Goal: Task Accomplishment & Management: Manage account settings

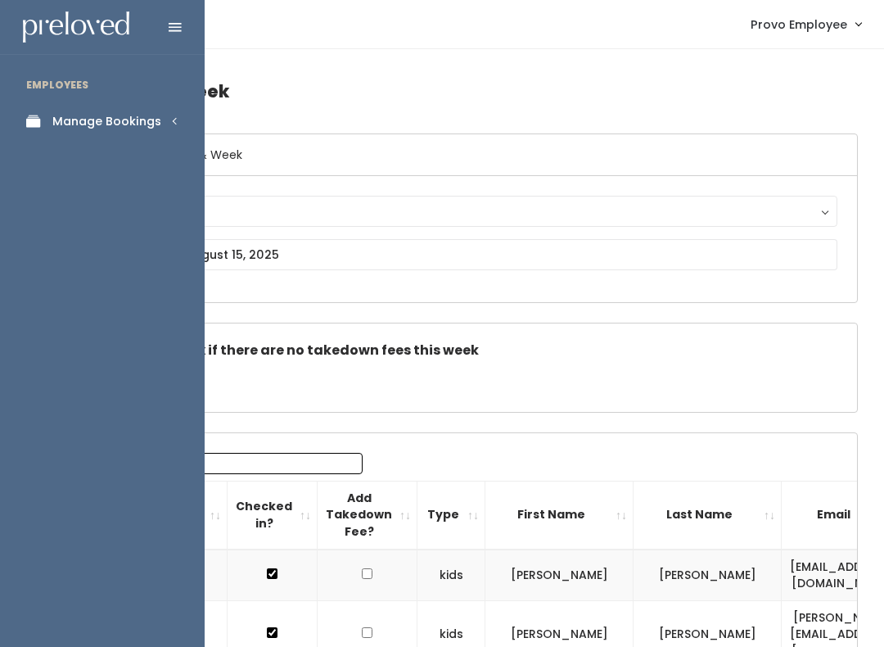
click at [132, 121] on div "Manage Bookings" at bounding box center [106, 121] width 109 height 17
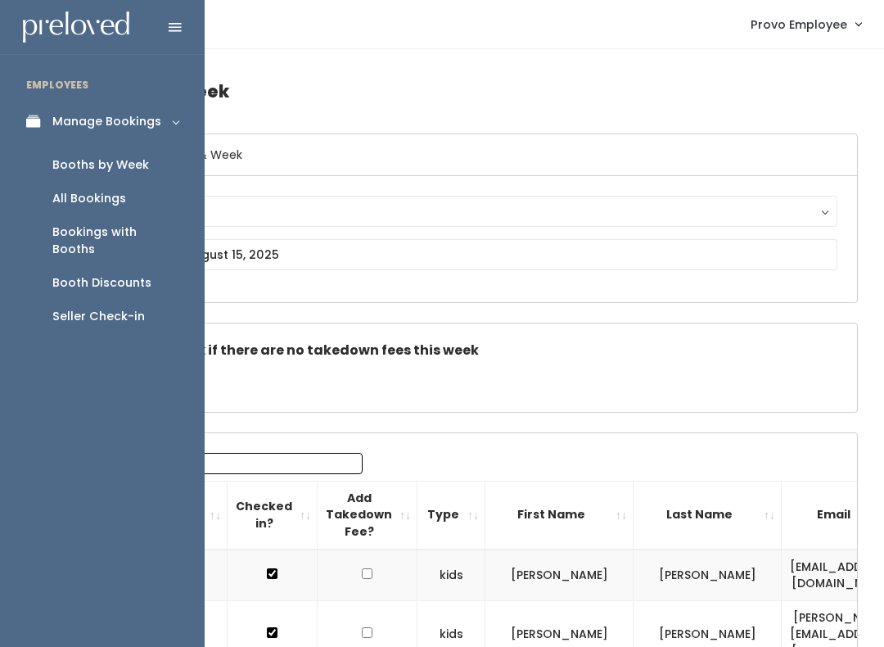
click at [103, 274] on div "Booth Discounts" at bounding box center [101, 282] width 99 height 17
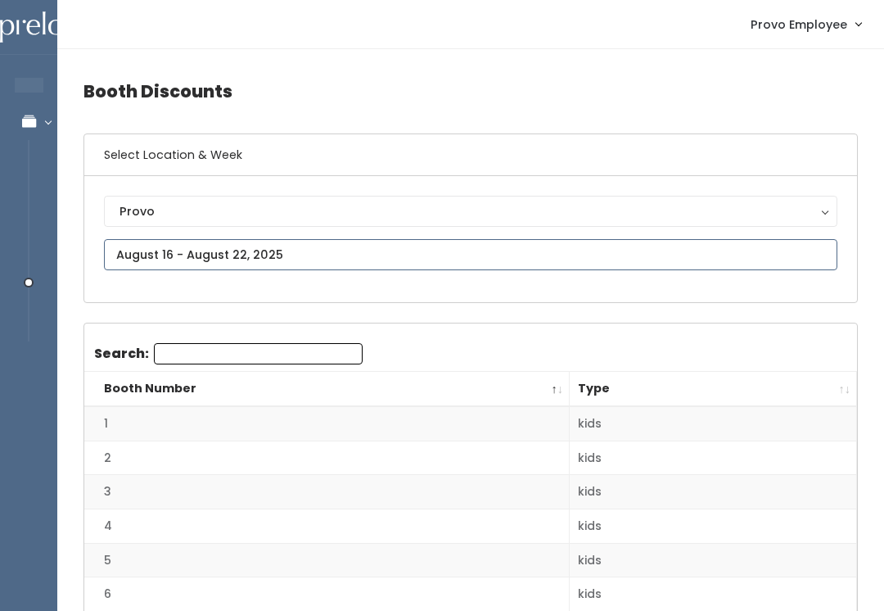
click at [327, 253] on input "text" at bounding box center [470, 254] width 733 height 31
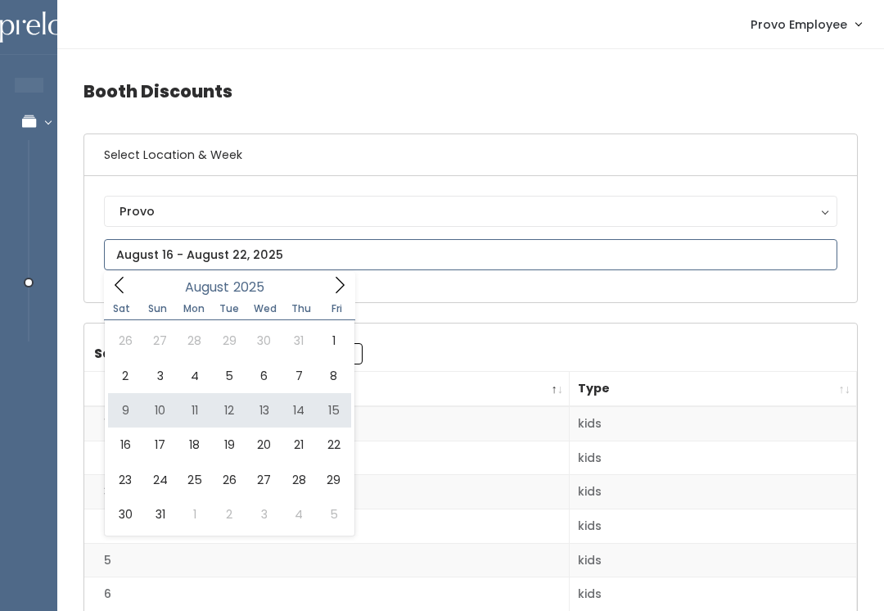
type input "[DATE] to [DATE]"
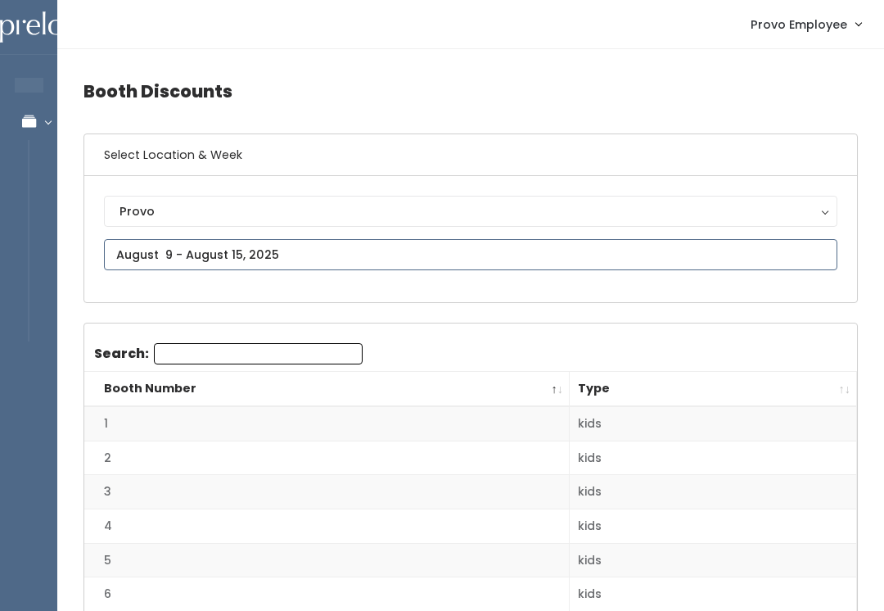
click at [377, 250] on input "text" at bounding box center [470, 254] width 733 height 31
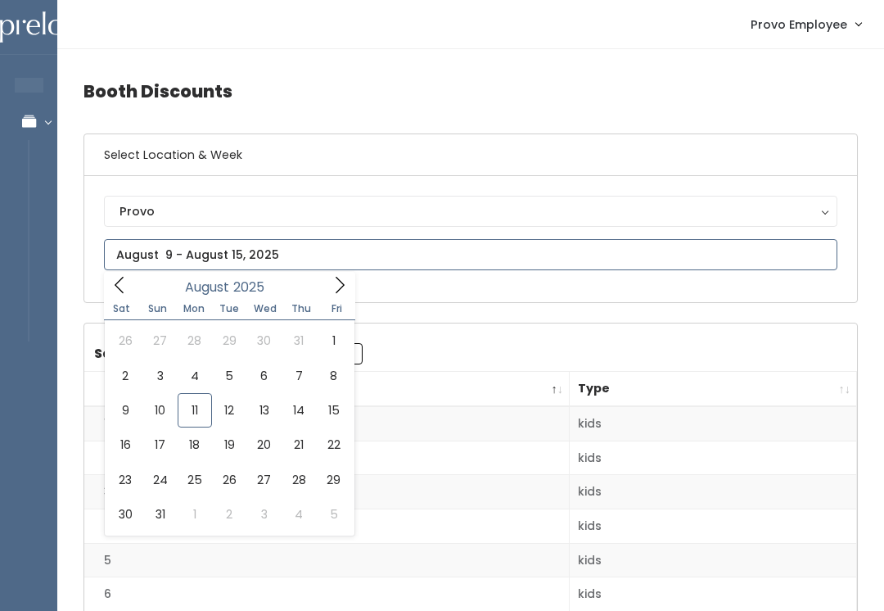
type input "[DATE] to [DATE]"
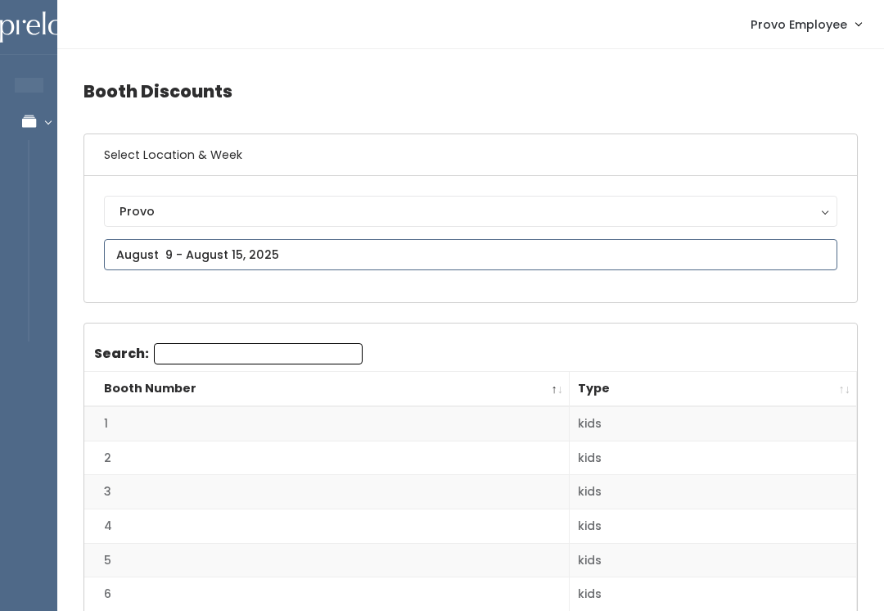
click at [304, 251] on input "text" at bounding box center [470, 254] width 733 height 31
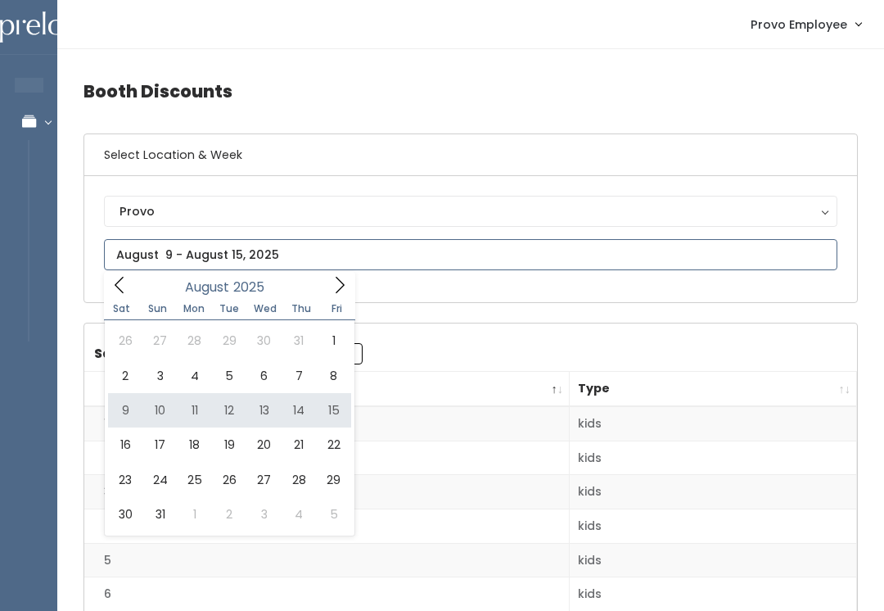
type input "August 9 to August 15"
